Goal: Transaction & Acquisition: Purchase product/service

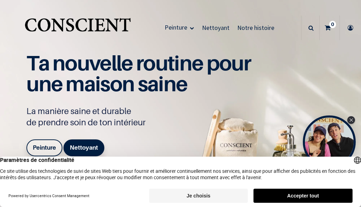
click at [199, 195] on button "Je choisis" at bounding box center [198, 196] width 99 height 14
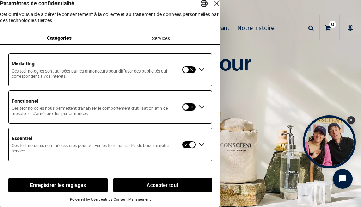
scroll to position [2, 0]
click at [75, 186] on button "Enregistrer les réglages" at bounding box center [57, 185] width 99 height 14
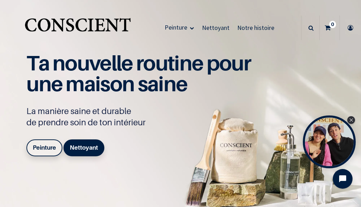
click at [42, 144] on b "Peinture" at bounding box center [44, 147] width 23 height 7
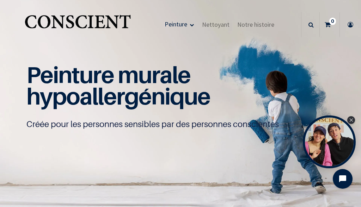
scroll to position [5, 0]
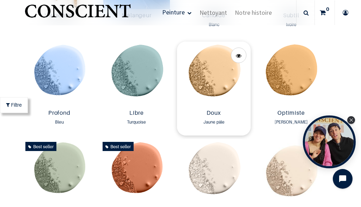
scroll to position [460, 0]
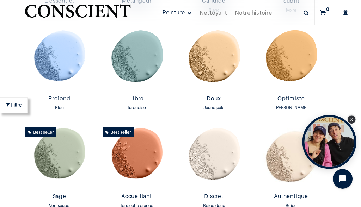
click at [352, 121] on icon "Close Tolstoy widget" at bounding box center [352, 120] width 4 height 4
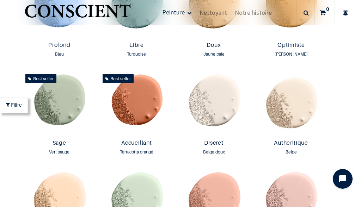
scroll to position [521, 0]
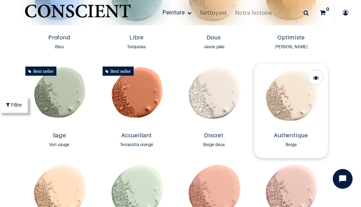
click at [292, 99] on img at bounding box center [291, 97] width 74 height 66
click at [214, 99] on img at bounding box center [214, 97] width 74 height 66
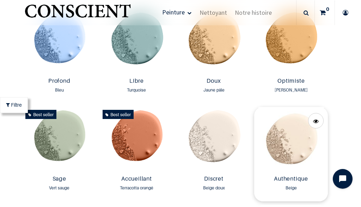
scroll to position [539, 0]
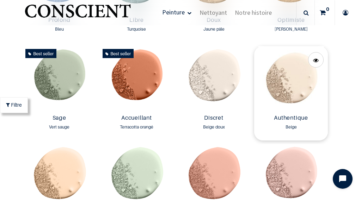
click at [288, 70] on img at bounding box center [291, 79] width 74 height 66
click at [308, 56] on link at bounding box center [316, 60] width 16 height 16
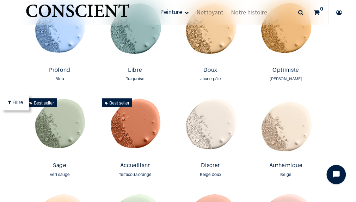
scroll to position [345, 0]
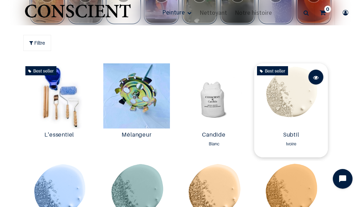
click at [313, 75] on span at bounding box center [316, 78] width 6 height 16
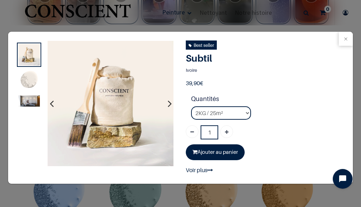
click at [29, 106] on img at bounding box center [29, 101] width 22 height 11
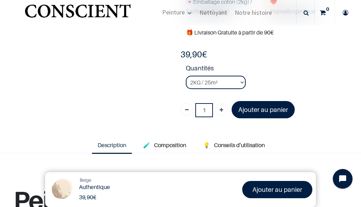
scroll to position [169, 0]
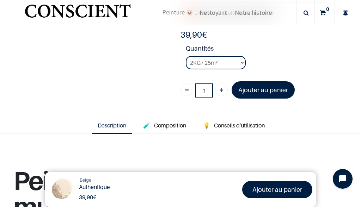
click at [66, 190] on img at bounding box center [62, 189] width 26 height 26
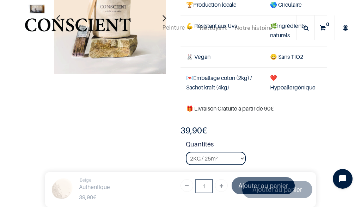
scroll to position [22, 0]
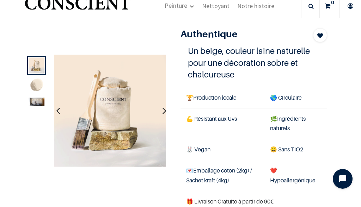
click at [163, 109] on icon "button" at bounding box center [165, 111] width 4 height 19
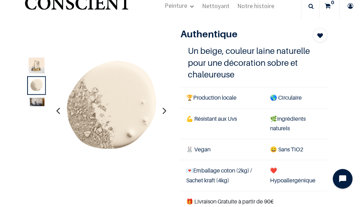
click at [35, 103] on img at bounding box center [37, 102] width 16 height 8
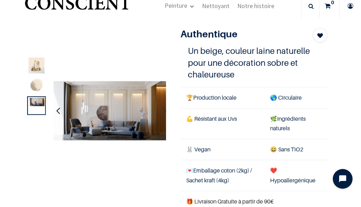
click at [124, 96] on img at bounding box center [110, 110] width 113 height 59
click at [122, 102] on img at bounding box center [110, 110] width 113 height 59
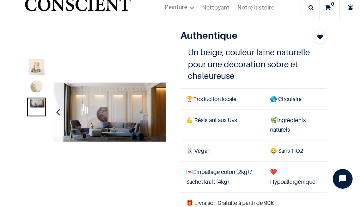
scroll to position [0, 0]
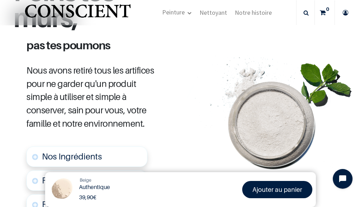
scroll to position [129, 0]
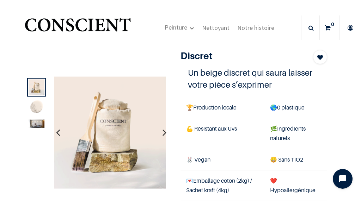
click at [36, 126] on img at bounding box center [37, 124] width 16 height 8
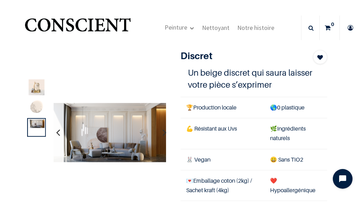
click at [98, 132] on img at bounding box center [110, 132] width 113 height 59
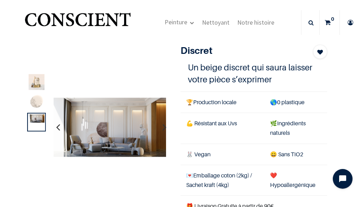
scroll to position [6, 0]
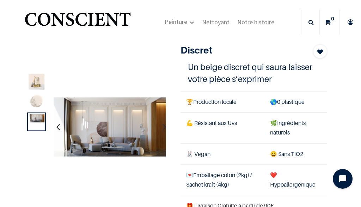
click at [114, 128] on img at bounding box center [110, 127] width 113 height 59
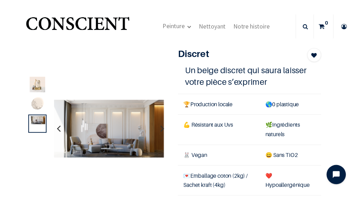
scroll to position [0, 0]
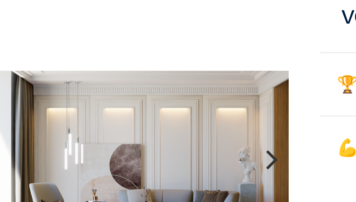
drag, startPoint x: 38, startPoint y: 41, endPoint x: 50, endPoint y: 13, distance: 29.9
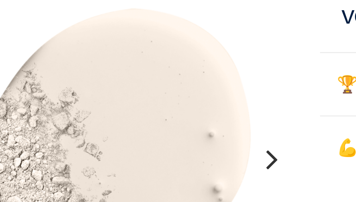
click at [160, 123] on icon "button" at bounding box center [162, 132] width 4 height 19
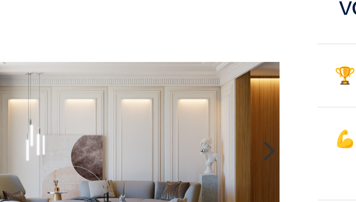
scroll to position [8, 0]
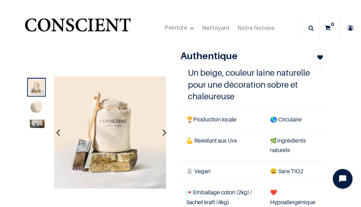
click at [37, 109] on img at bounding box center [37, 107] width 16 height 16
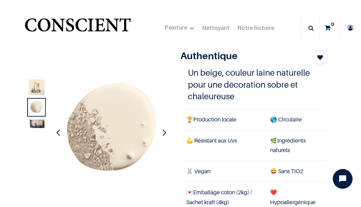
click at [119, 120] on img at bounding box center [110, 133] width 113 height 113
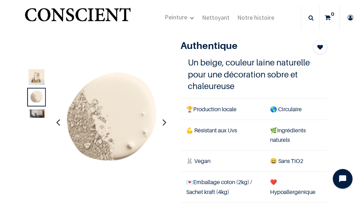
scroll to position [12, 0]
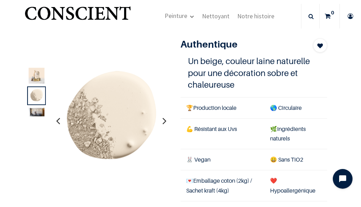
click at [36, 113] on img at bounding box center [37, 112] width 16 height 8
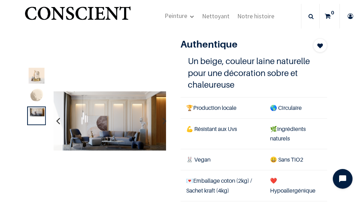
click at [95, 113] on img at bounding box center [110, 121] width 113 height 59
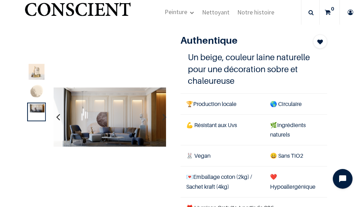
scroll to position [15, 0]
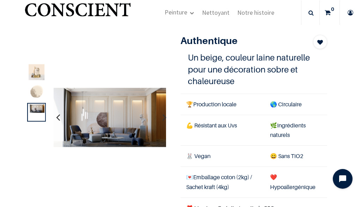
click at [126, 111] on img at bounding box center [110, 117] width 113 height 59
click at [125, 111] on img at bounding box center [110, 117] width 113 height 59
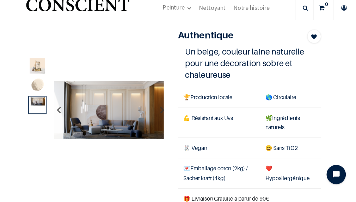
scroll to position [16, 0]
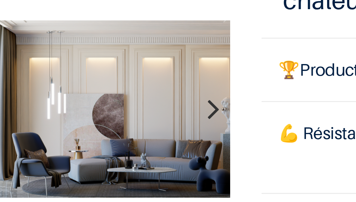
drag, startPoint x: 46, startPoint y: 40, endPoint x: 72, endPoint y: 31, distance: 27.5
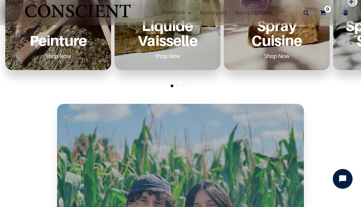
scroll to position [62, 0]
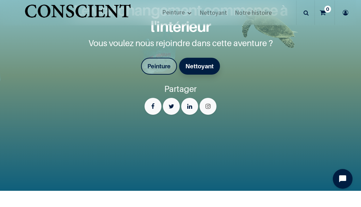
scroll to position [1250, 0]
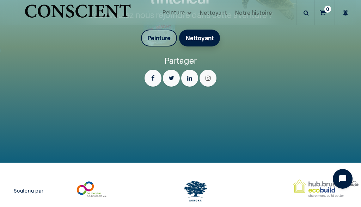
click at [150, 35] on font "Peinture" at bounding box center [158, 38] width 23 height 7
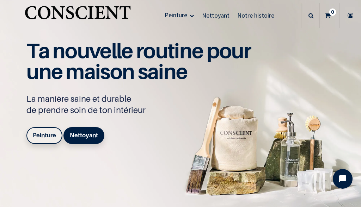
scroll to position [116, 0]
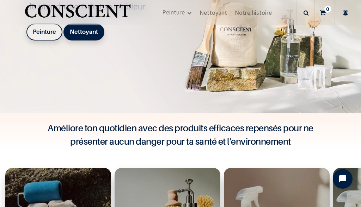
click at [49, 32] on b "Peinture" at bounding box center [44, 31] width 23 height 7
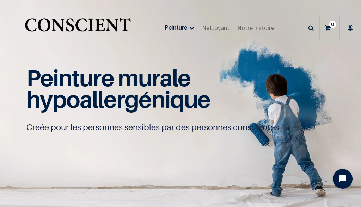
scroll to position [0, 0]
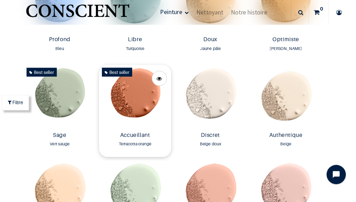
scroll to position [487, 0]
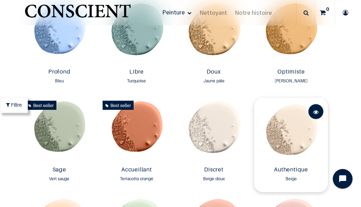
click at [313, 113] on span at bounding box center [316, 112] width 6 height 16
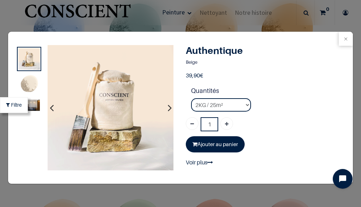
click at [35, 108] on img at bounding box center [29, 105] width 22 height 11
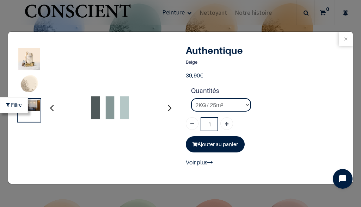
click at [35, 108] on img at bounding box center [29, 105] width 22 height 11
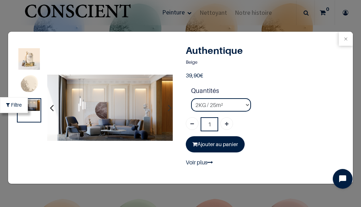
click at [121, 108] on img at bounding box center [110, 108] width 126 height 67
click at [126, 104] on img at bounding box center [110, 108] width 126 height 67
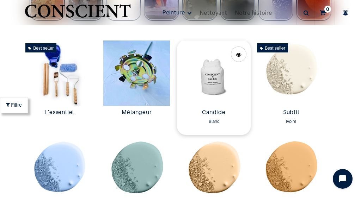
scroll to position [389, 0]
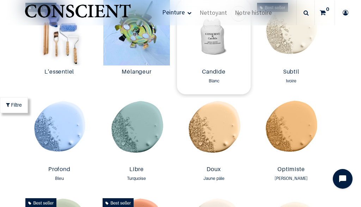
click at [209, 44] on img at bounding box center [214, 33] width 74 height 66
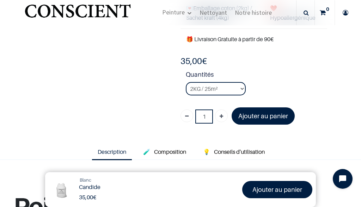
scroll to position [121, 0]
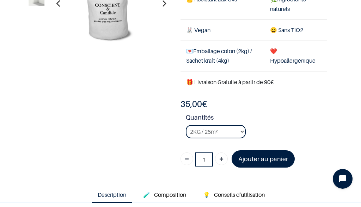
scroll to position [89, 0]
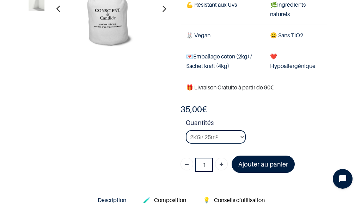
scroll to position [84, 0]
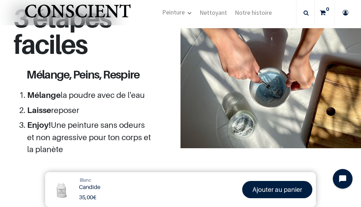
scroll to position [121, 0]
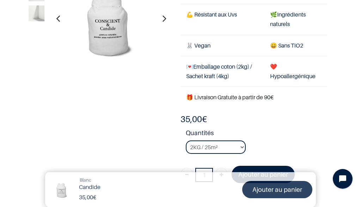
scroll to position [35, 0]
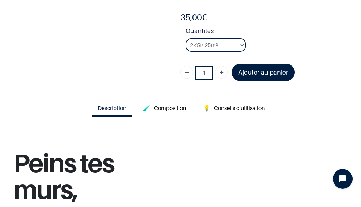
scroll to position [252, 0]
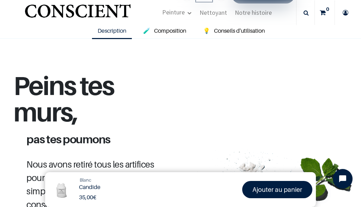
click at [346, 11] on icon at bounding box center [345, 12] width 11 height 25
